Goal: Task Accomplishment & Management: Manage account settings

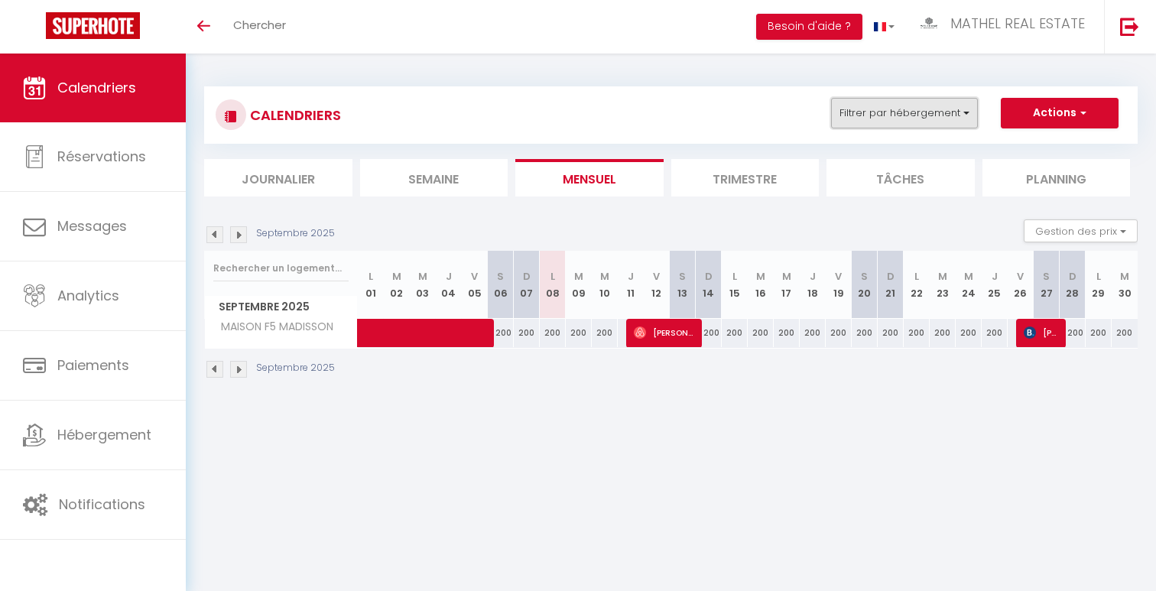
click at [897, 120] on button "Filtrer par hébergement" at bounding box center [904, 113] width 147 height 31
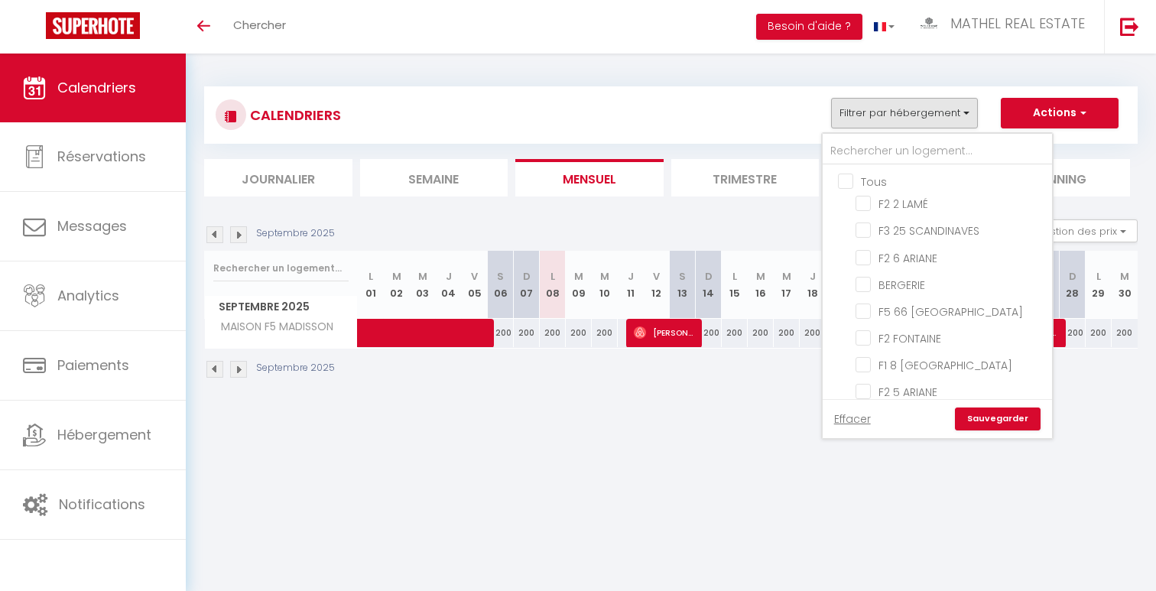
click at [874, 181] on input "Tous" at bounding box center [952, 180] width 229 height 15
checkbox input "true"
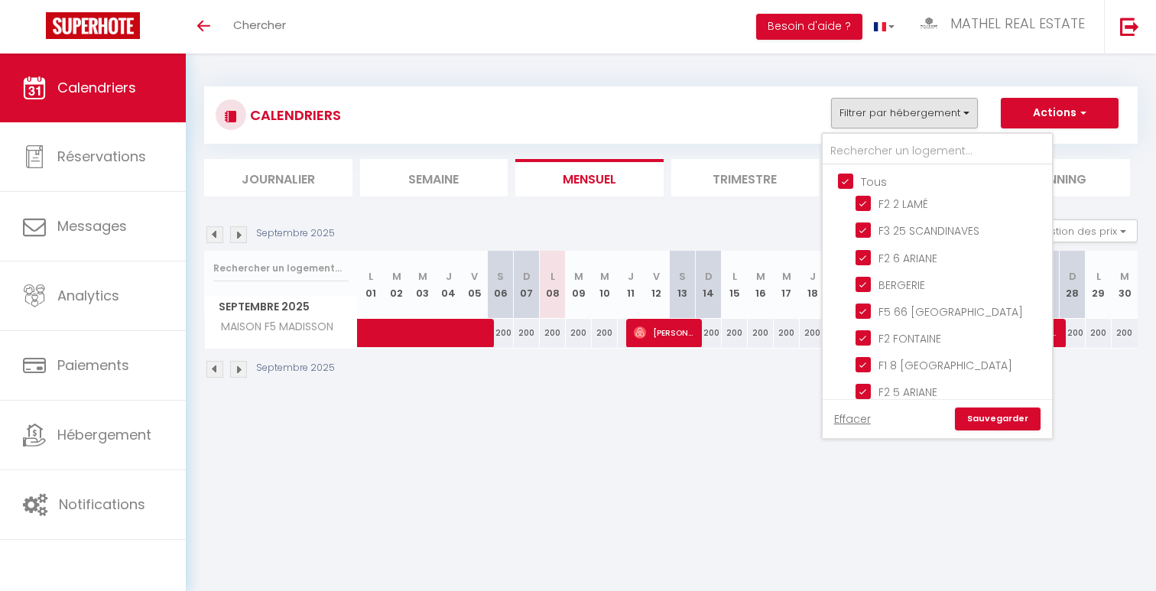
checkbox input "true"
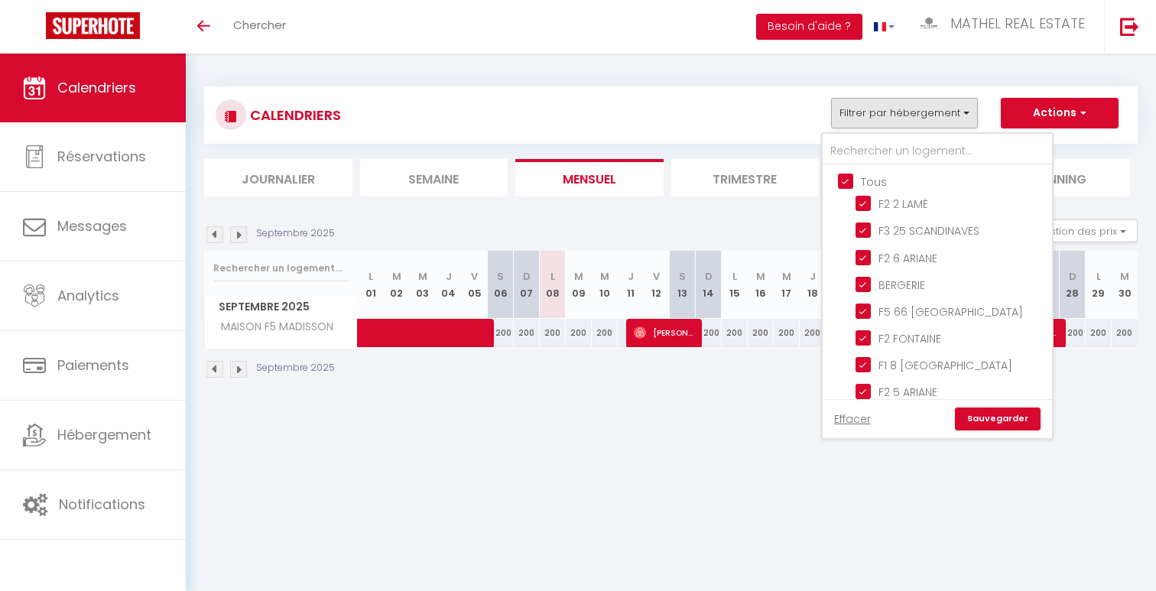
checkbox input "true"
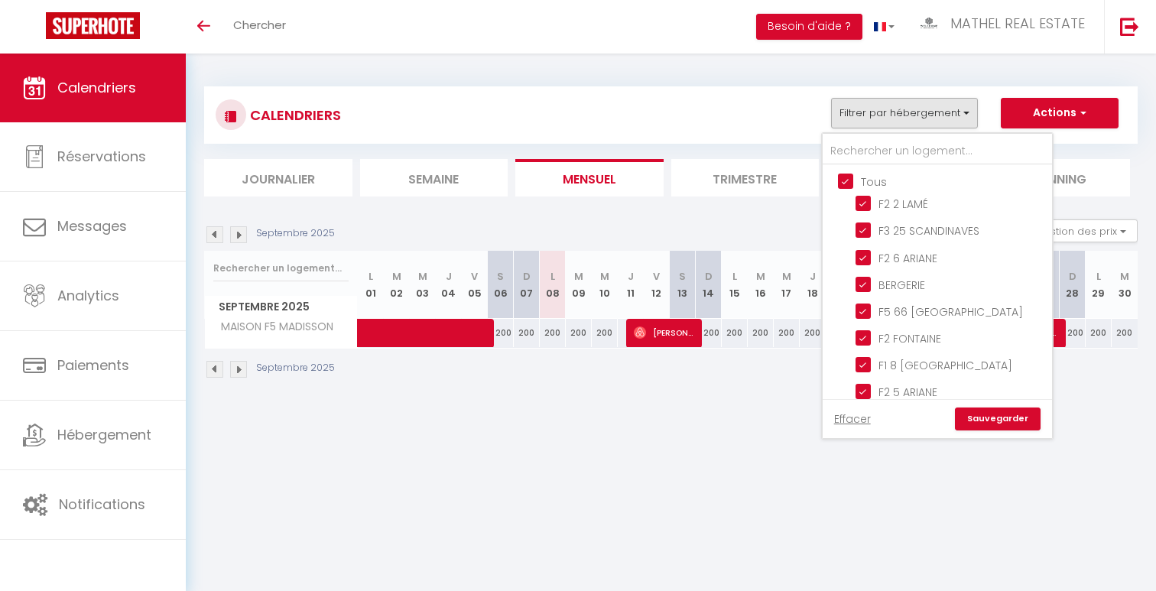
checkbox input "true"
click at [874, 181] on input "Tous" at bounding box center [952, 180] width 229 height 15
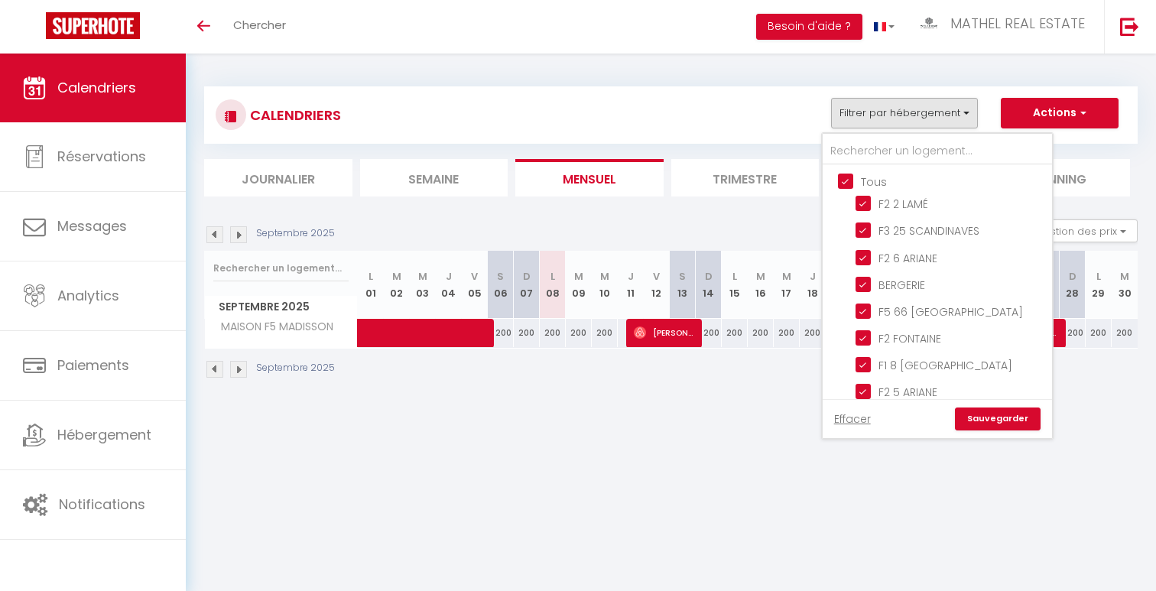
checkbox input "false"
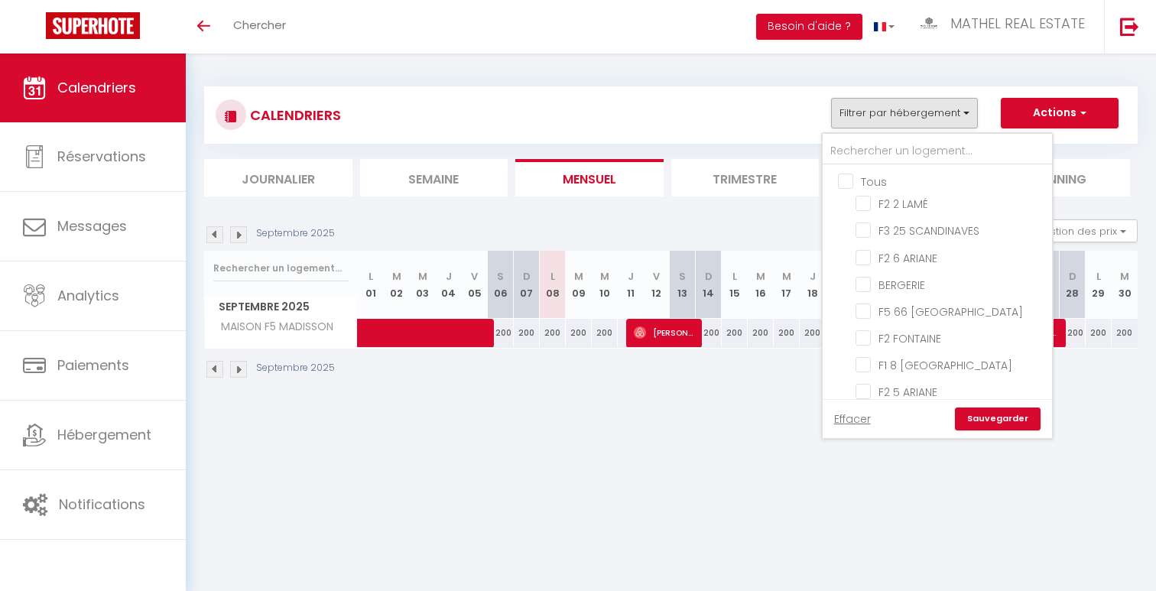
checkbox input "false"
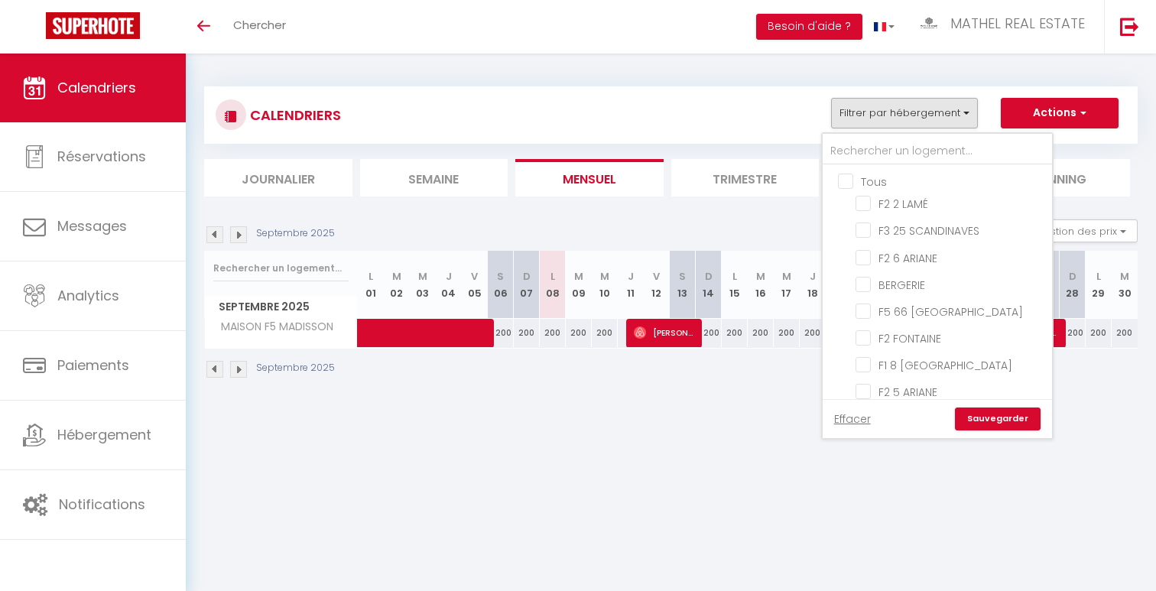
checkbox input "false"
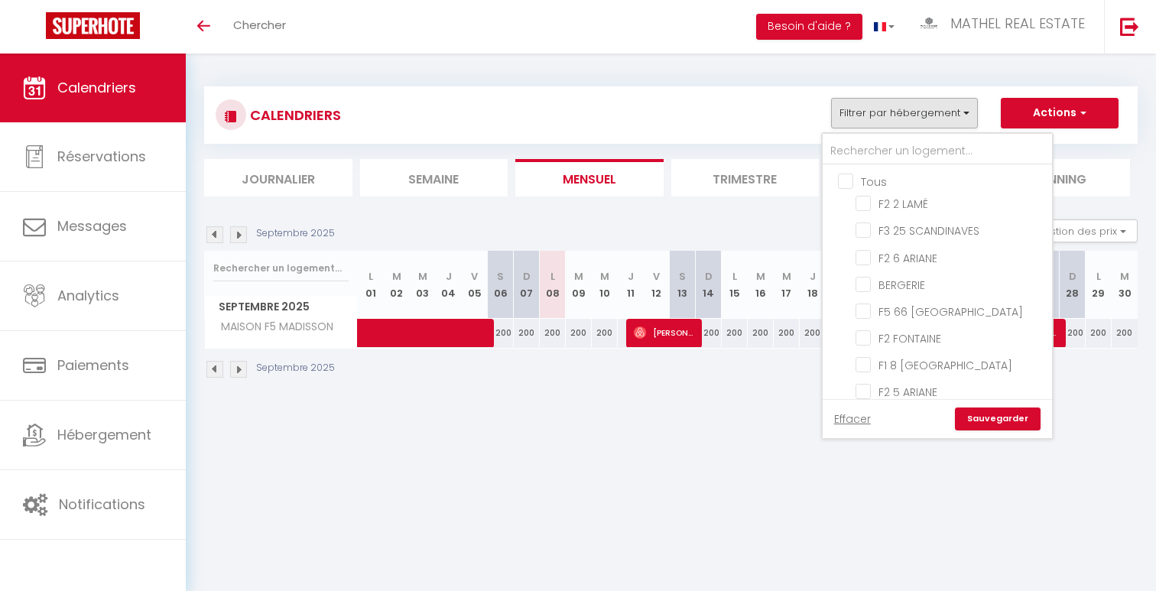
checkbox input "false"
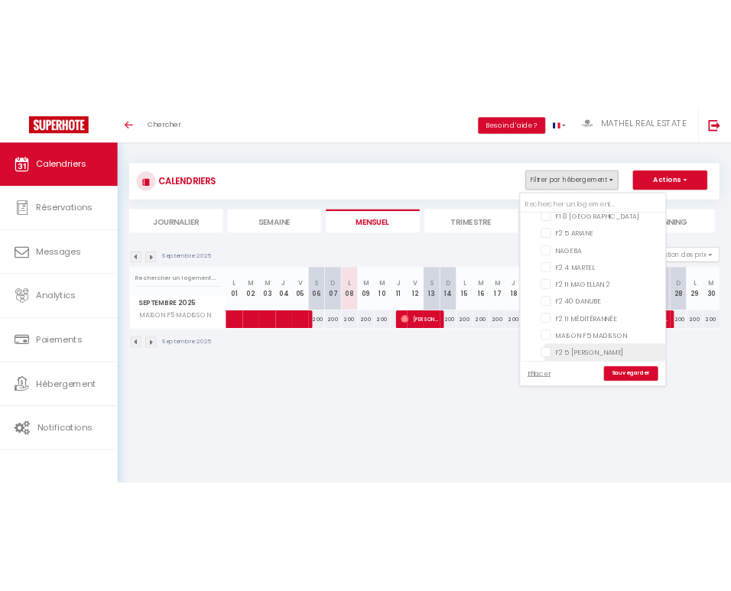
scroll to position [167, 0]
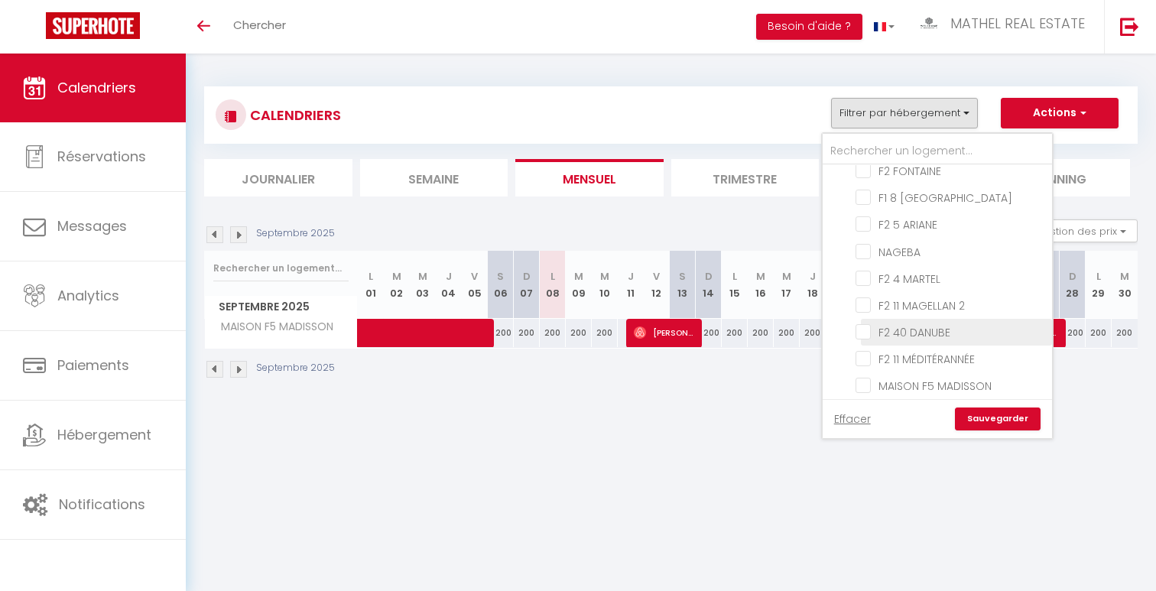
click at [911, 328] on input "F2 40 DANUBE" at bounding box center [951, 330] width 191 height 15
checkbox input "true"
click at [989, 420] on link "Sauvegarder" at bounding box center [998, 419] width 86 height 23
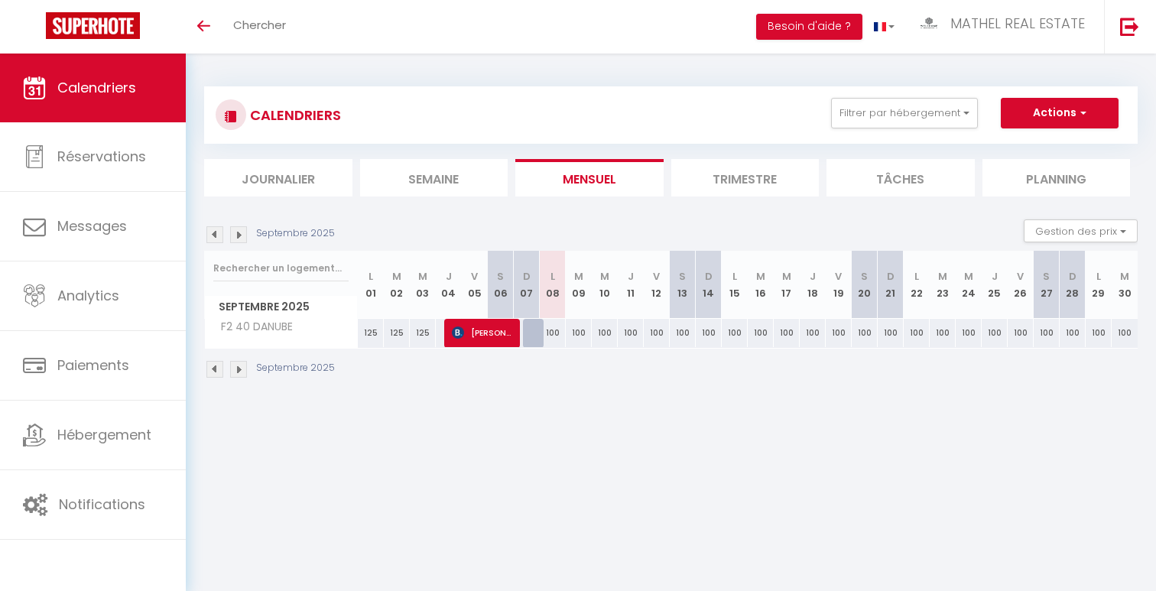
click at [214, 233] on img at bounding box center [214, 234] width 17 height 17
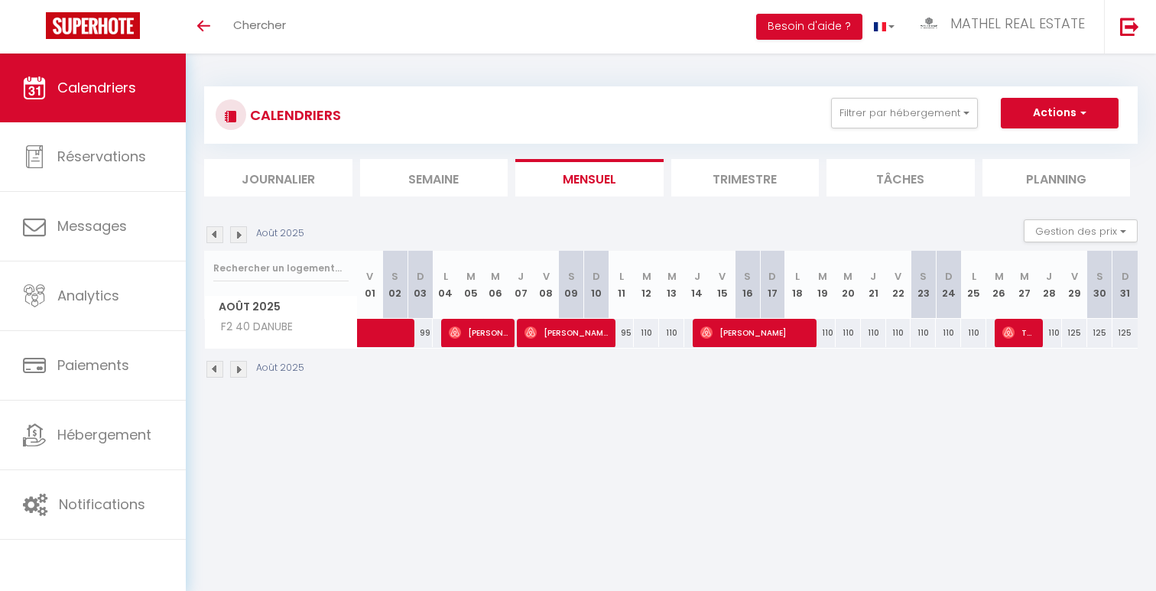
click at [215, 232] on img at bounding box center [214, 234] width 17 height 17
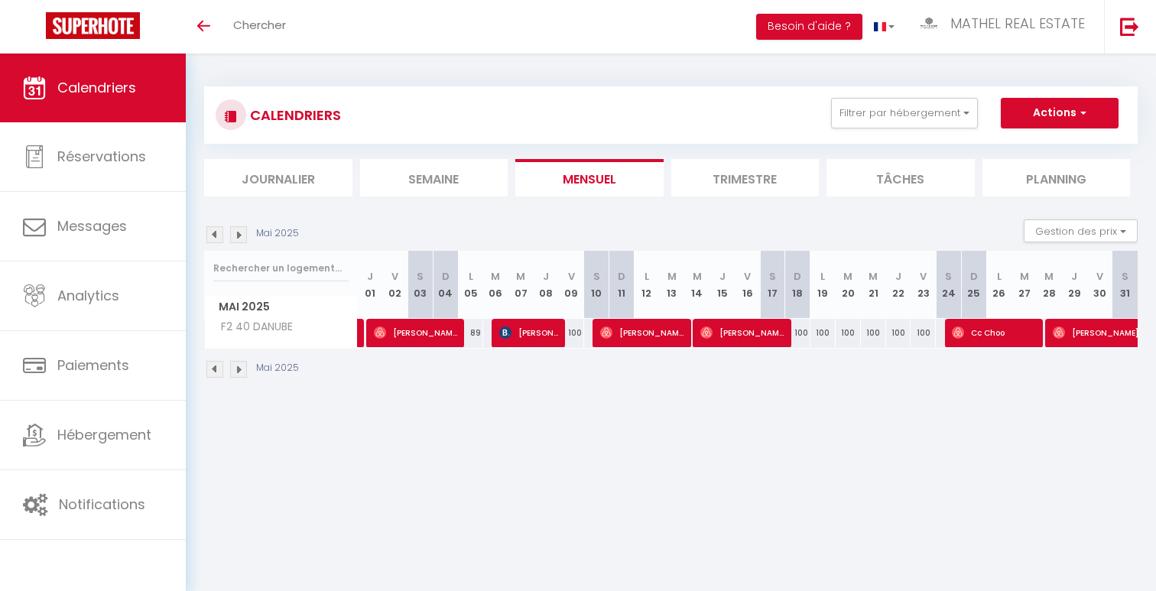
click at [215, 232] on img at bounding box center [214, 234] width 17 height 17
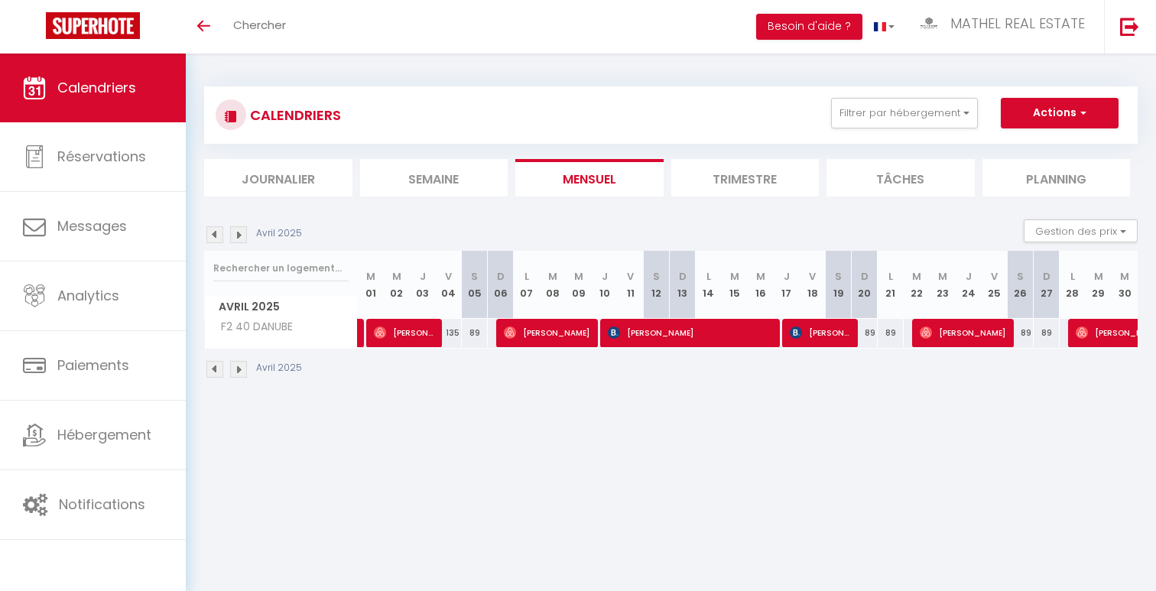
click at [215, 232] on img at bounding box center [214, 234] width 17 height 17
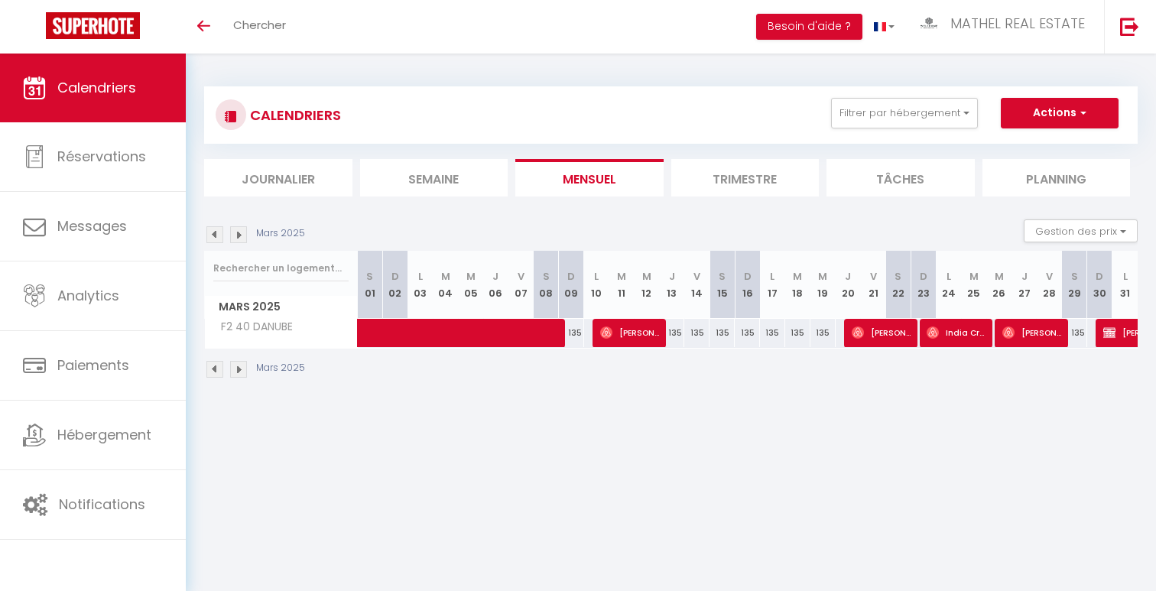
click at [215, 232] on img at bounding box center [214, 234] width 17 height 17
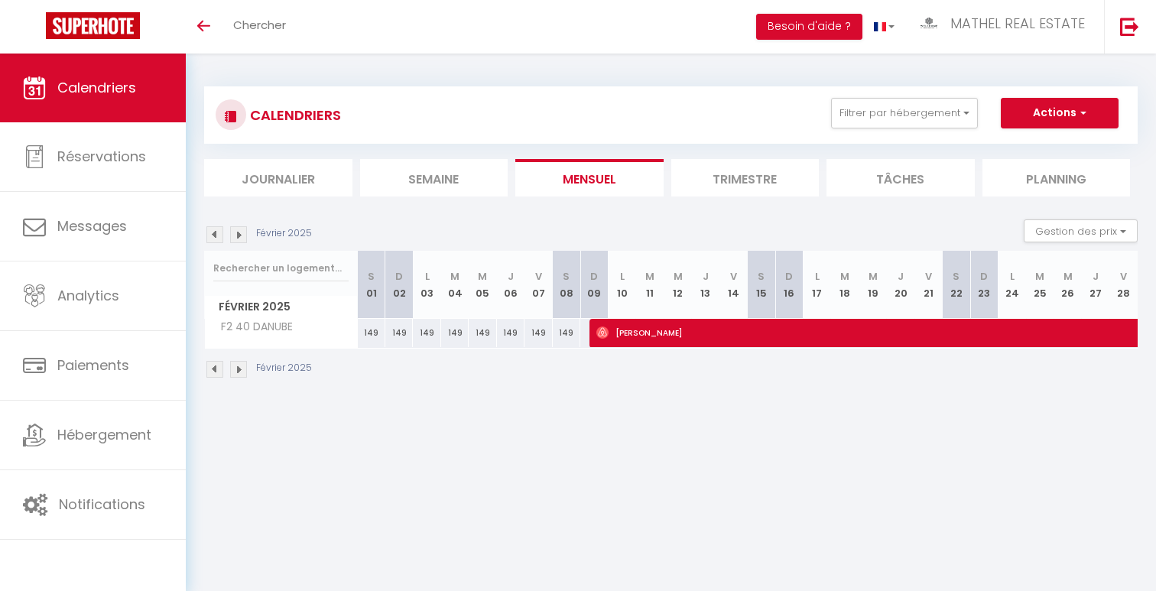
click at [215, 232] on img at bounding box center [214, 234] width 17 height 17
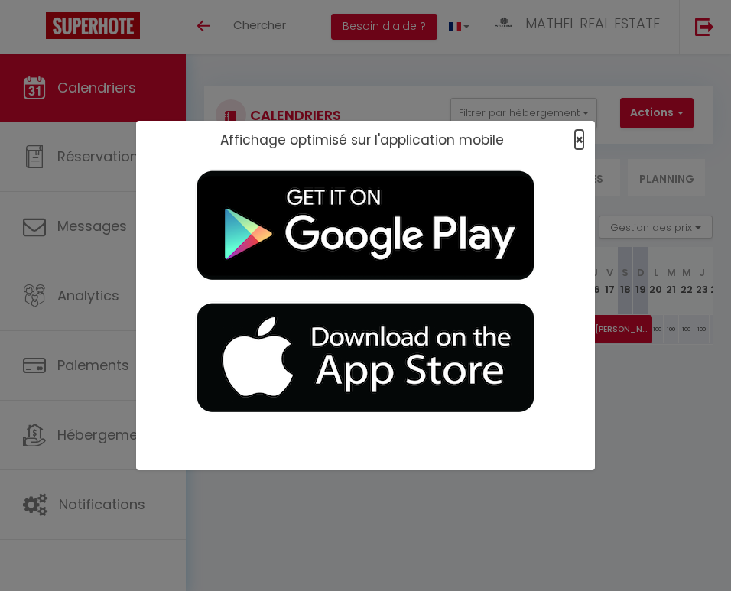
click at [579, 138] on span "×" at bounding box center [579, 139] width 8 height 19
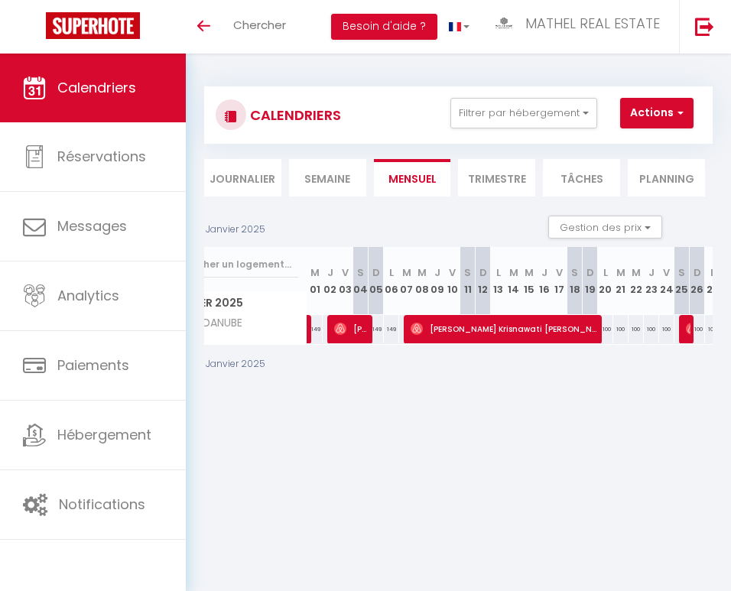
scroll to position [0, 0]
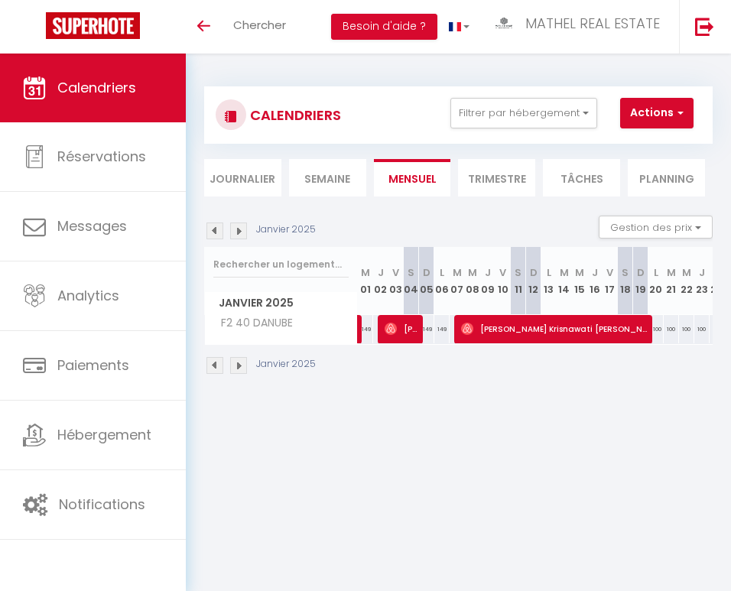
click at [211, 232] on img at bounding box center [214, 231] width 17 height 17
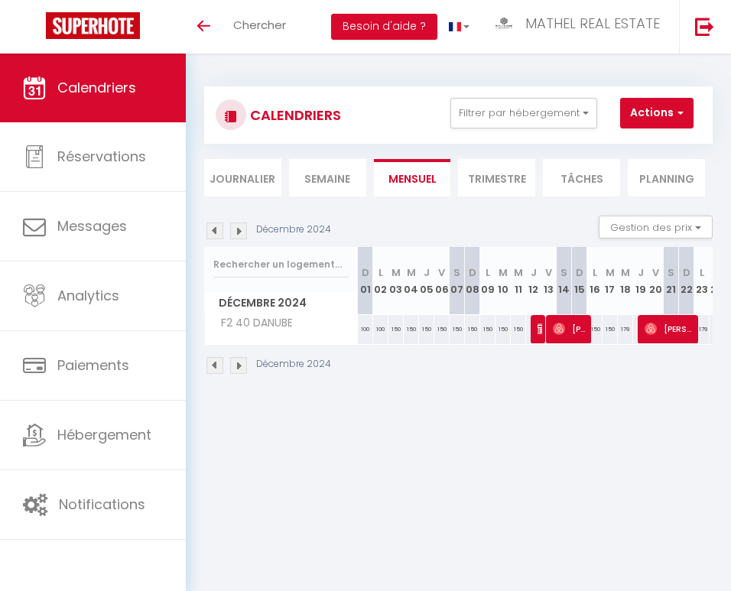
click at [211, 232] on img at bounding box center [214, 231] width 17 height 17
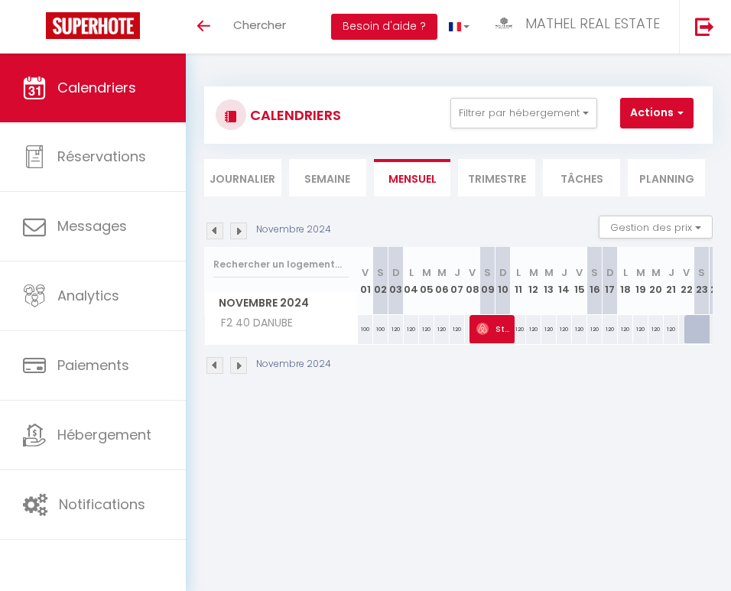
click at [211, 232] on img at bounding box center [214, 231] width 17 height 17
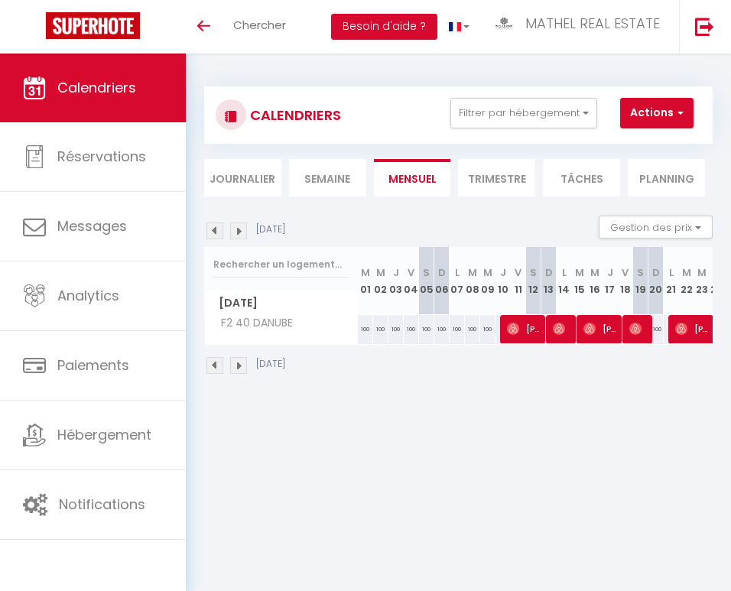
click at [235, 231] on img at bounding box center [238, 231] width 17 height 17
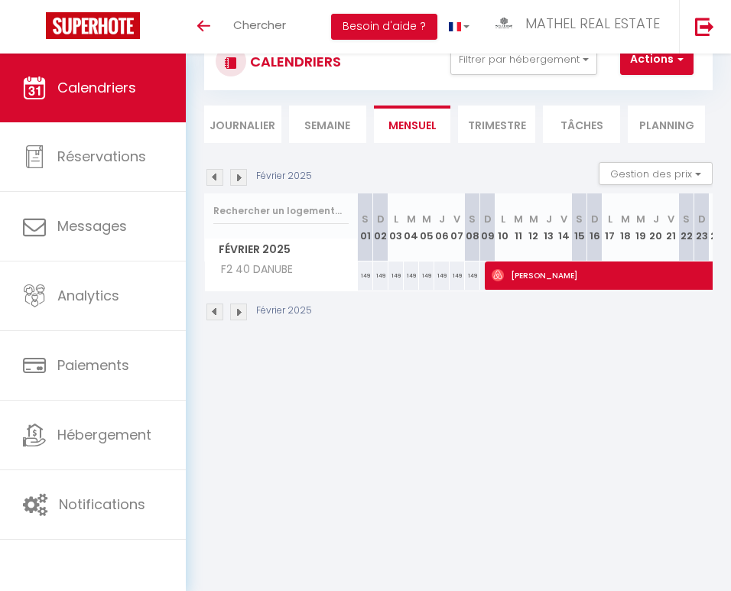
scroll to position [53, 0]
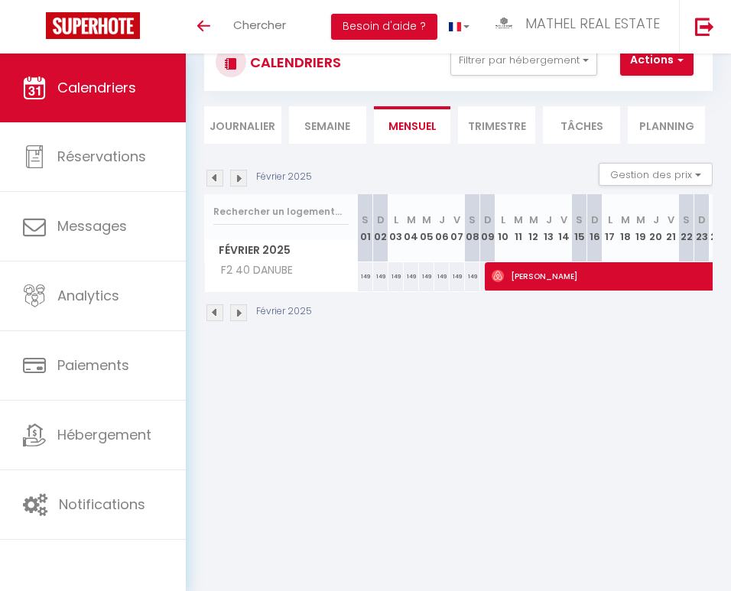
click at [236, 183] on img at bounding box center [238, 178] width 17 height 17
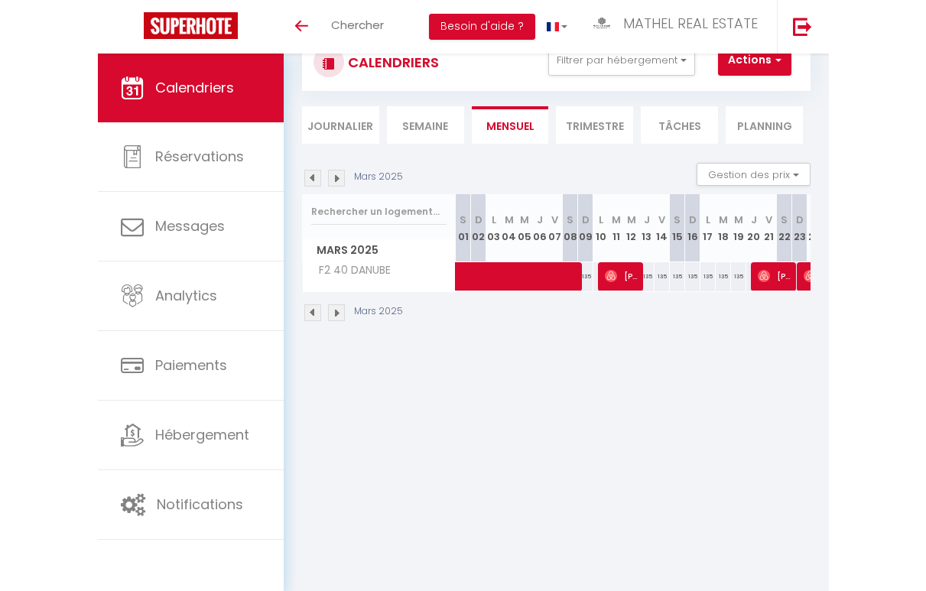
scroll to position [54, 0]
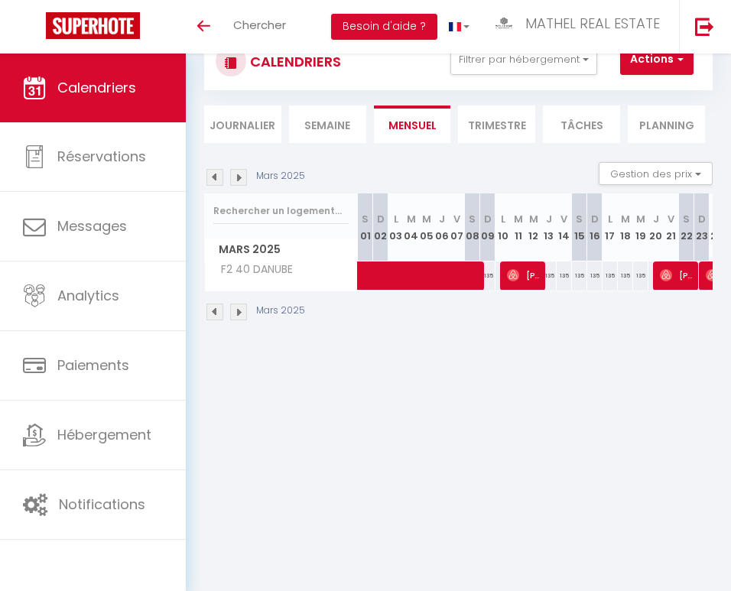
click at [727, 232] on div "CALENDRIERS Filtrer par hébergement Tous F2 2 LAMÉ F3 25 SCANDINAVES F2 6 [PERS…" at bounding box center [458, 177] width 545 height 355
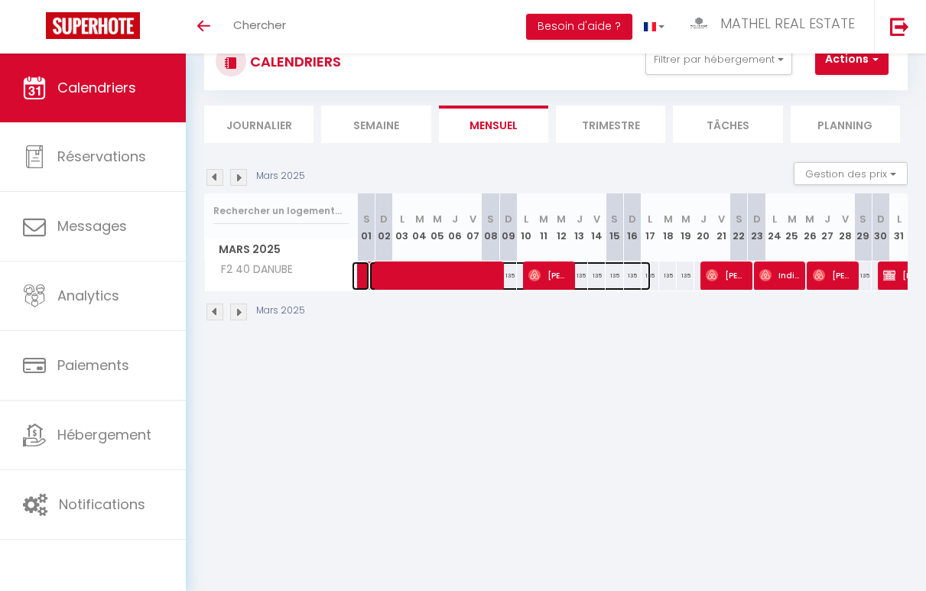
click at [455, 278] on span at bounding box center [509, 275] width 281 height 29
select select "OK"
select select "0"
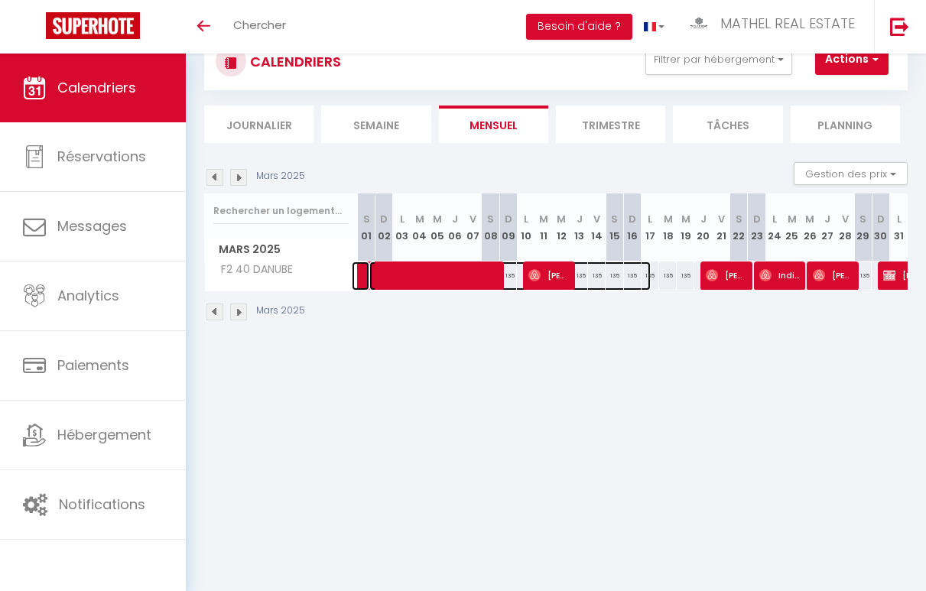
select select "1"
select select
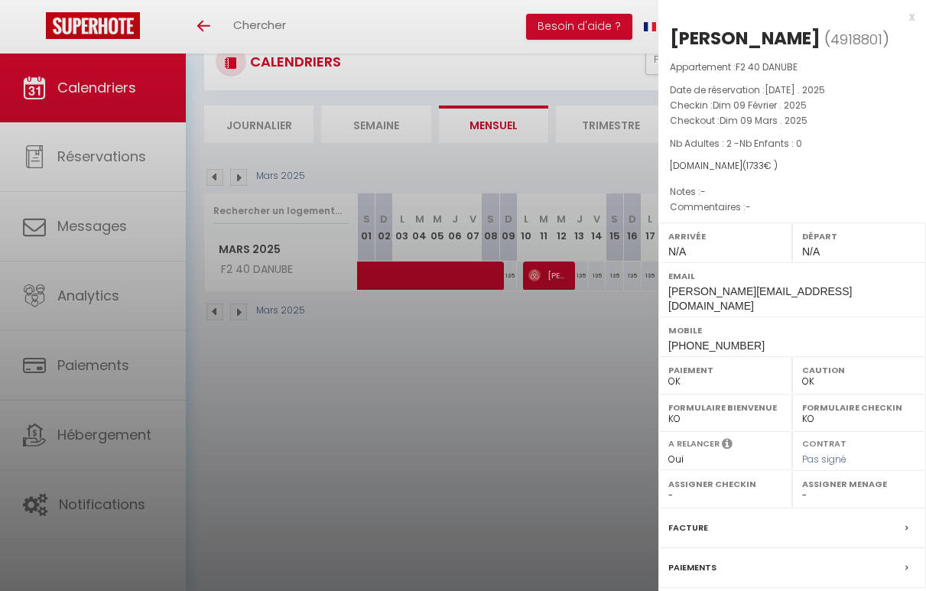
click at [455, 278] on div at bounding box center [463, 295] width 926 height 591
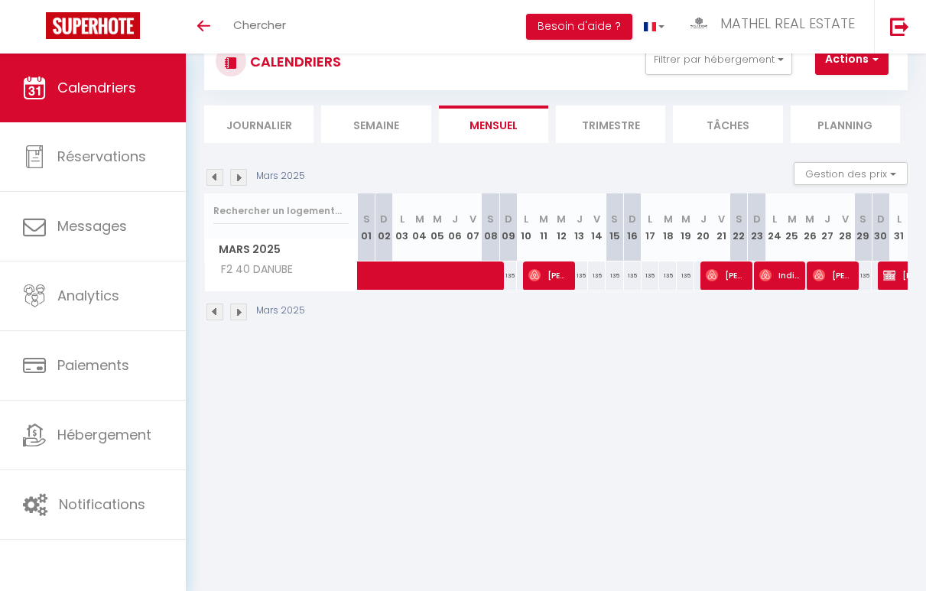
click at [242, 178] on img at bounding box center [238, 177] width 17 height 17
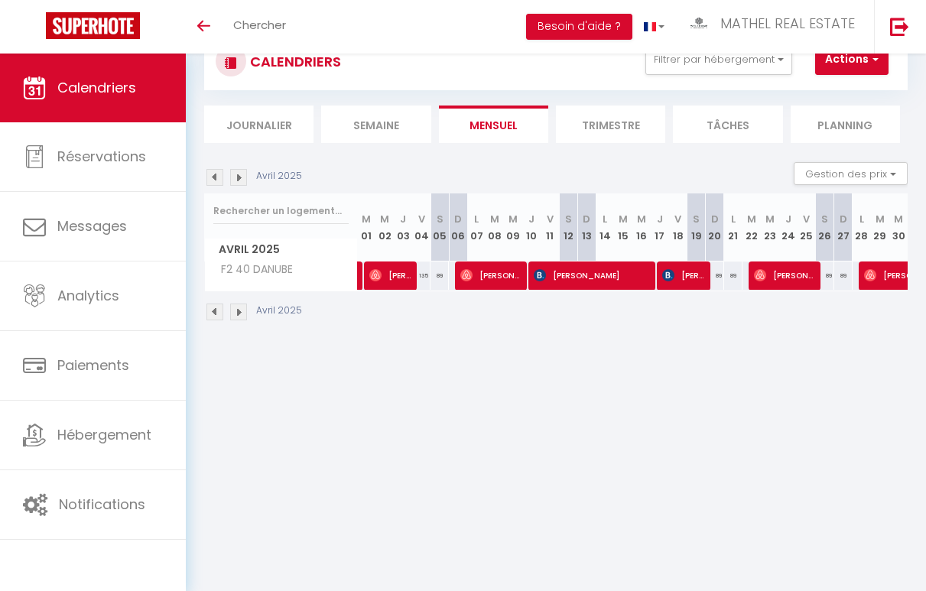
click at [218, 181] on img at bounding box center [214, 177] width 17 height 17
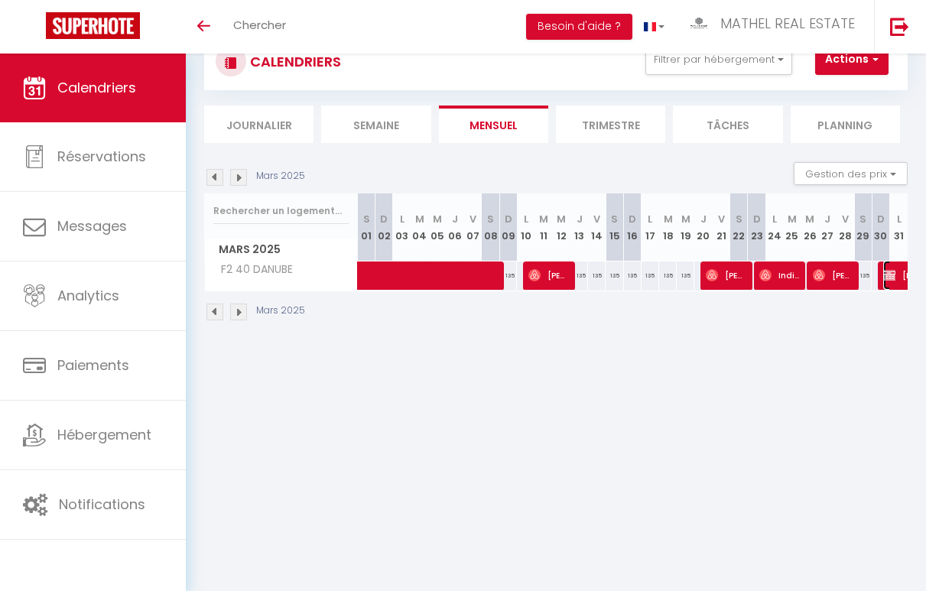
click at [889, 281] on span "[PERSON_NAME]" at bounding box center [918, 275] width 70 height 29
select select "KO"
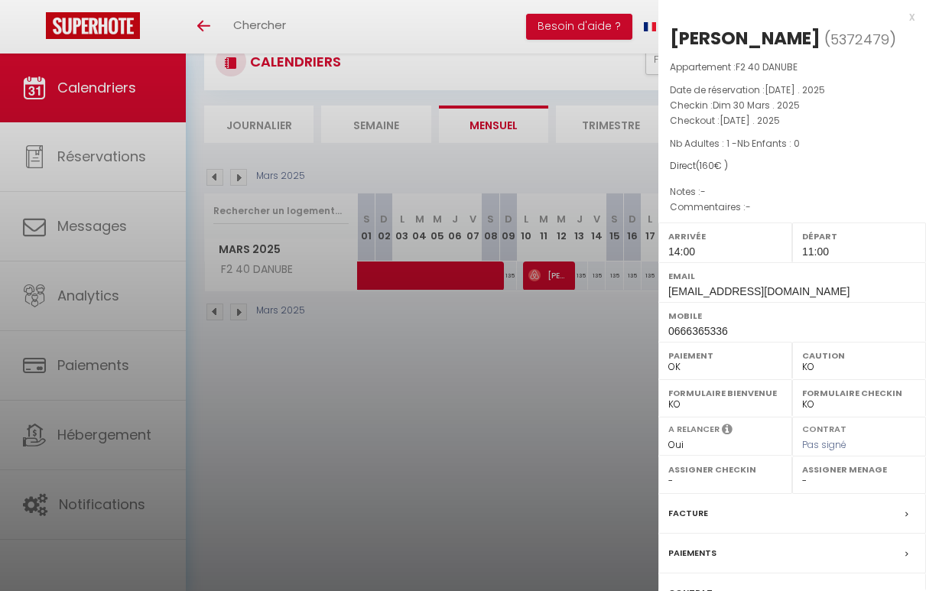
click at [575, 337] on div at bounding box center [463, 295] width 926 height 591
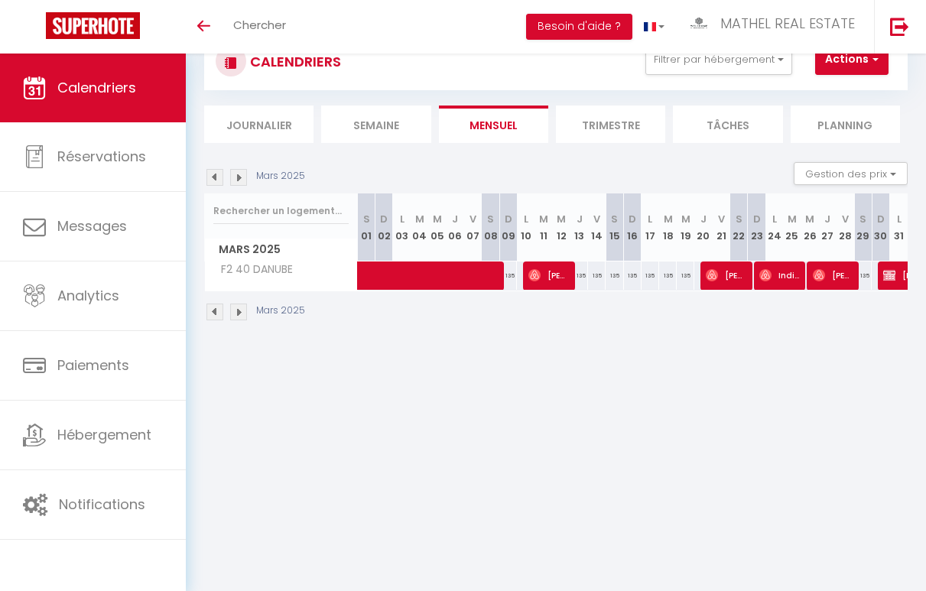
click at [238, 176] on img at bounding box center [238, 177] width 17 height 17
